Goal: Information Seeking & Learning: Learn about a topic

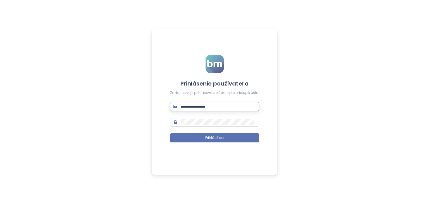
click at [231, 109] on input "text" at bounding box center [218, 106] width 75 height 6
type input "**********"
click at [205, 104] on input "text" at bounding box center [218, 106] width 75 height 6
click at [210, 106] on input "text" at bounding box center [218, 106] width 75 height 6
type input "**********"
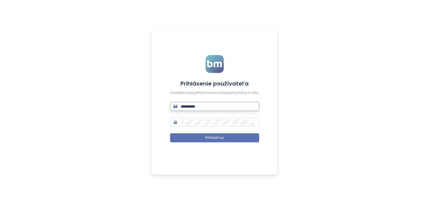
click at [170, 133] on button "Prihlásiť sa" at bounding box center [214, 137] width 89 height 9
click at [174, 121] on span at bounding box center [214, 121] width 89 height 9
click at [214, 137] on span "Prihlásiť sa" at bounding box center [214, 137] width 18 height 5
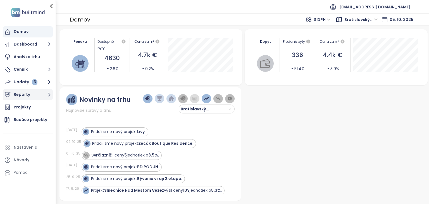
click at [25, 94] on button "Reporty" at bounding box center [28, 94] width 50 height 11
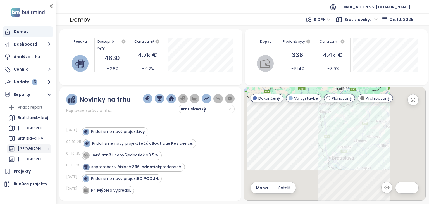
click at [30, 150] on div "[GEOGRAPHIC_DATA]" at bounding box center [31, 148] width 27 height 7
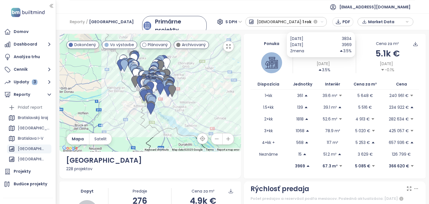
click at [321, 61] on span "[DATE]" at bounding box center [322, 64] width 13 height 6
click at [348, 39] on div "3834" at bounding box center [336, 38] width 31 height 6
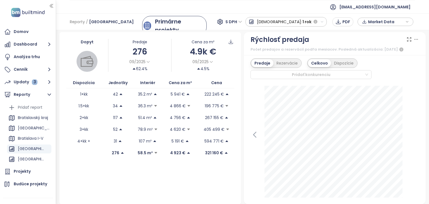
scroll to position [140, 0]
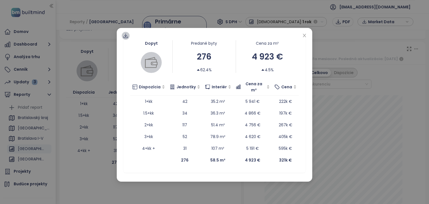
click at [126, 33] on icon at bounding box center [126, 36] width 6 height 6
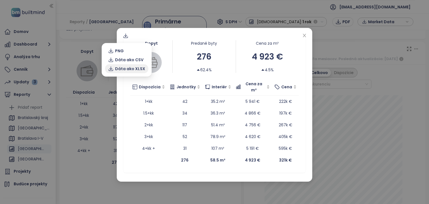
click at [128, 69] on span "Dáta ako XLSX" at bounding box center [130, 69] width 30 height 6
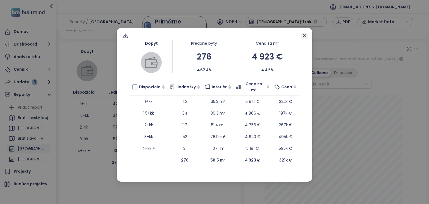
click at [304, 36] on icon "close" at bounding box center [303, 35] width 3 height 3
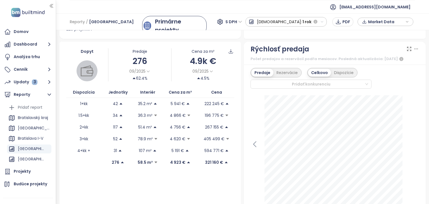
click at [242, 20] on span "S DPH" at bounding box center [233, 22] width 17 height 8
click at [271, 43] on div "Bez DPH" at bounding box center [268, 42] width 15 height 6
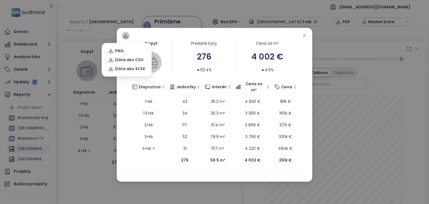
click at [126, 37] on icon at bounding box center [126, 36] width 6 height 6
click at [129, 68] on span "Dáta ako XLSX" at bounding box center [130, 69] width 30 height 6
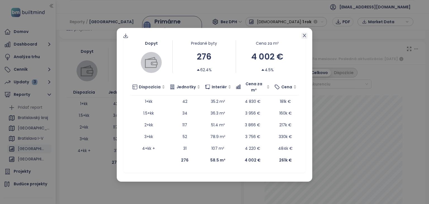
click at [304, 35] on icon "close" at bounding box center [304, 35] width 4 height 4
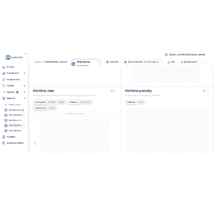
scroll to position [307, 0]
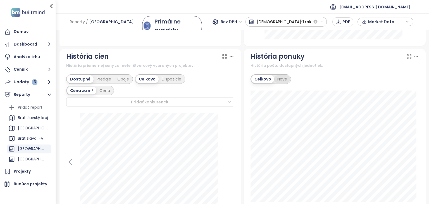
click at [279, 82] on div "Nové" at bounding box center [282, 79] width 16 height 8
click at [413, 59] on icon at bounding box center [416, 57] width 6 height 6
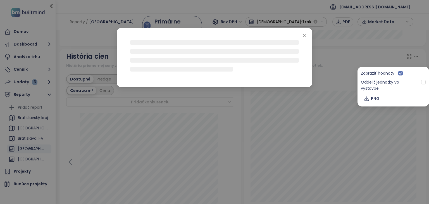
click at [390, 55] on div at bounding box center [214, 102] width 429 height 204
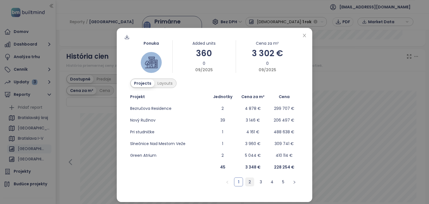
click at [246, 181] on link "2" at bounding box center [249, 181] width 8 height 8
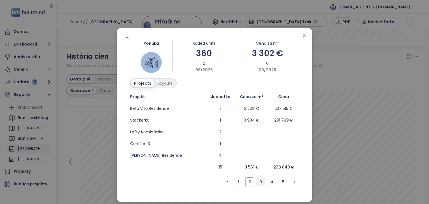
click at [259, 182] on link "3" at bounding box center [260, 181] width 8 height 8
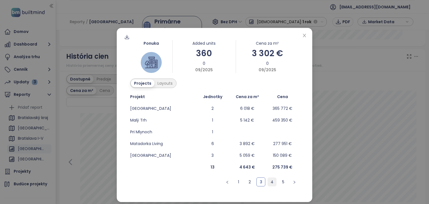
click at [270, 182] on link "4" at bounding box center [272, 181] width 8 height 8
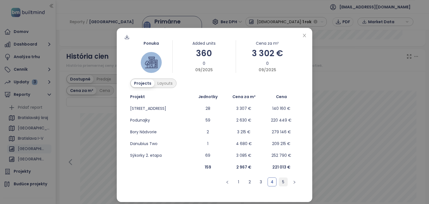
click at [281, 184] on link "5" at bounding box center [283, 181] width 8 height 8
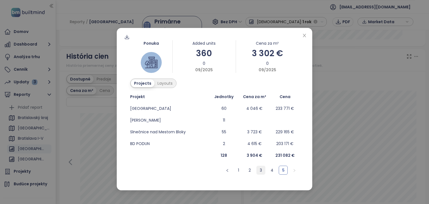
click at [258, 172] on link "3" at bounding box center [260, 170] width 8 height 8
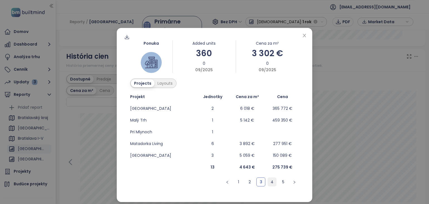
click at [268, 179] on link "4" at bounding box center [272, 181] width 8 height 8
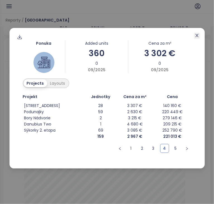
click at [198, 37] on icon "close" at bounding box center [197, 35] width 4 height 4
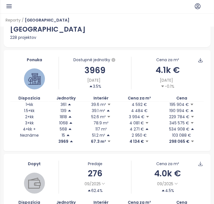
scroll to position [0, 0]
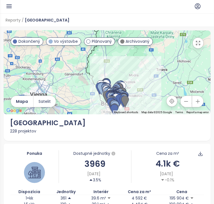
click at [9, 9] on icon "button" at bounding box center [9, 6] width 7 height 7
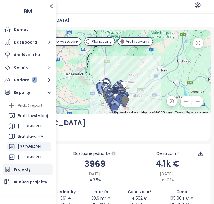
click at [35, 170] on div "Projekty" at bounding box center [28, 169] width 50 height 11
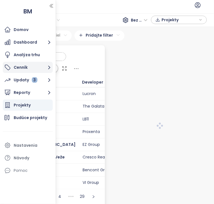
click at [26, 67] on button "Cenník" at bounding box center [28, 67] width 50 height 11
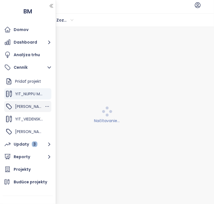
click at [29, 105] on div "[PERSON_NAME] 3" at bounding box center [27, 106] width 47 height 11
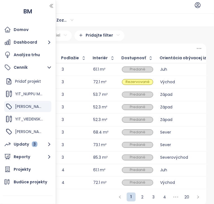
click at [144, 35] on div "Pokročilý filter 0 pravidiel Pridajte filter" at bounding box center [105, 35] width 203 height 10
click at [52, 6] on icon "button" at bounding box center [52, 6] width 6 height 6
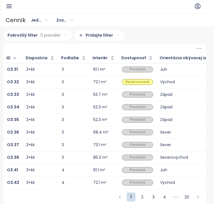
scroll to position [5, 0]
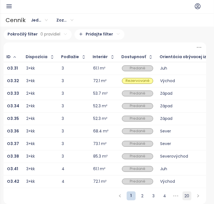
click at [183, 196] on link "20" at bounding box center [187, 195] width 8 height 8
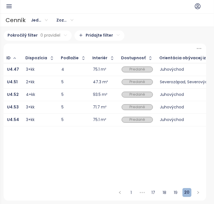
scroll to position [0, 0]
click at [175, 193] on link "19" at bounding box center [176, 192] width 8 height 8
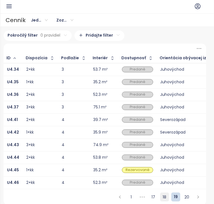
click at [163, 198] on link "18" at bounding box center [164, 197] width 8 height 8
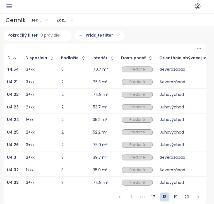
click at [50, 144] on div "3+kk" at bounding box center [40, 144] width 28 height 7
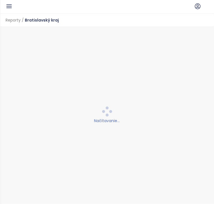
click at [10, 6] on icon "button" at bounding box center [9, 6] width 7 height 7
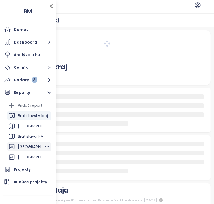
click at [31, 148] on div "[GEOGRAPHIC_DATA]" at bounding box center [31, 146] width 27 height 7
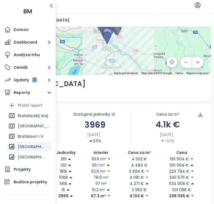
scroll to position [112, 0]
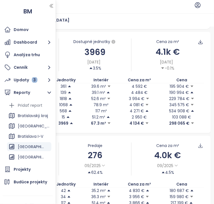
click at [132, 52] on div "4.1k €" at bounding box center [167, 51] width 72 height 13
click at [52, 6] on icon "button" at bounding box center [52, 6] width 6 height 6
